Goal: Information Seeking & Learning: Learn about a topic

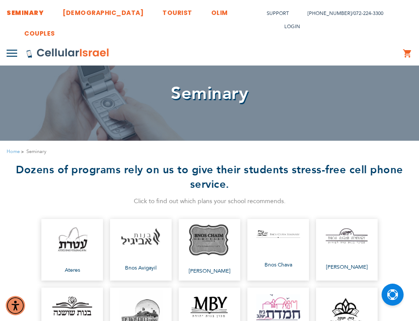
scroll to position [218, 0]
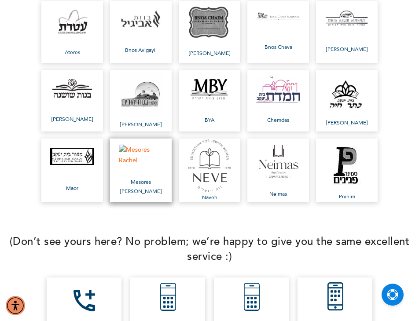
click at [142, 179] on link "Mesores [PERSON_NAME]" at bounding box center [141, 171] width 62 height 64
